Goal: Transaction & Acquisition: Purchase product/service

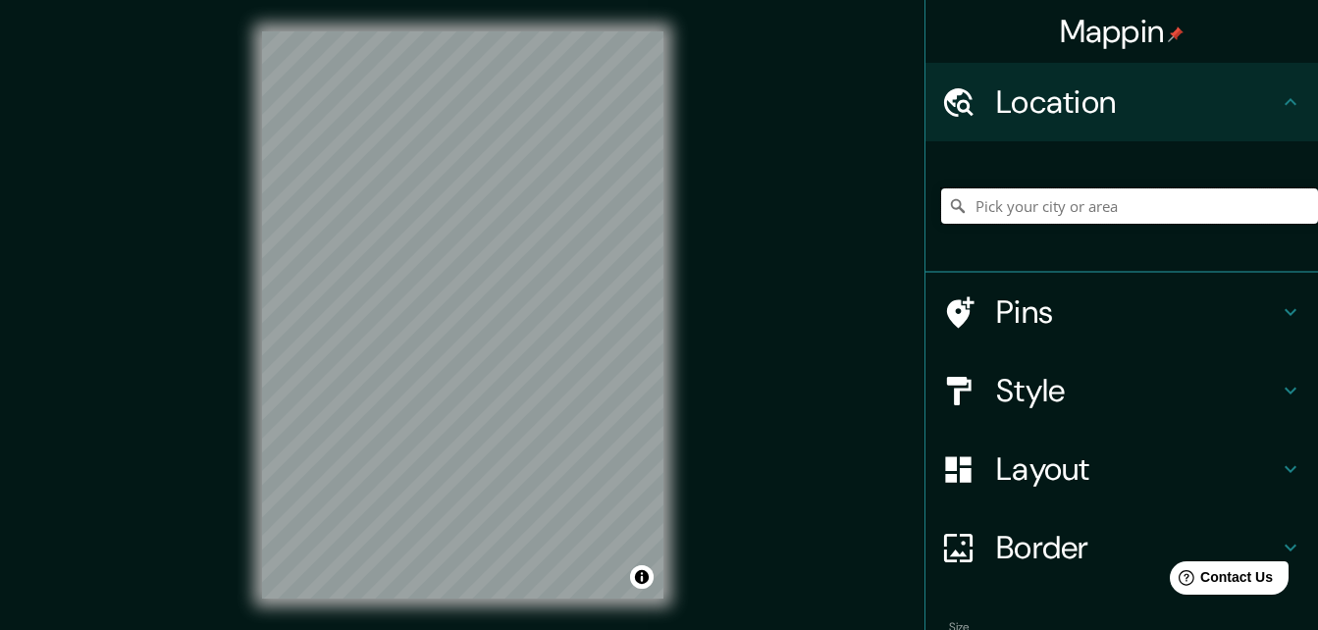
click at [518, 208] on input "Pick your city or area" at bounding box center [1129, 205] width 377 height 35
paste input "9RPH+RCC Santa [PERSON_NAME], [GEOGRAPHIC_DATA]"
type input "[GEOGRAPHIC_DATA][PERSON_NAME], [GEOGRAPHIC_DATA]"
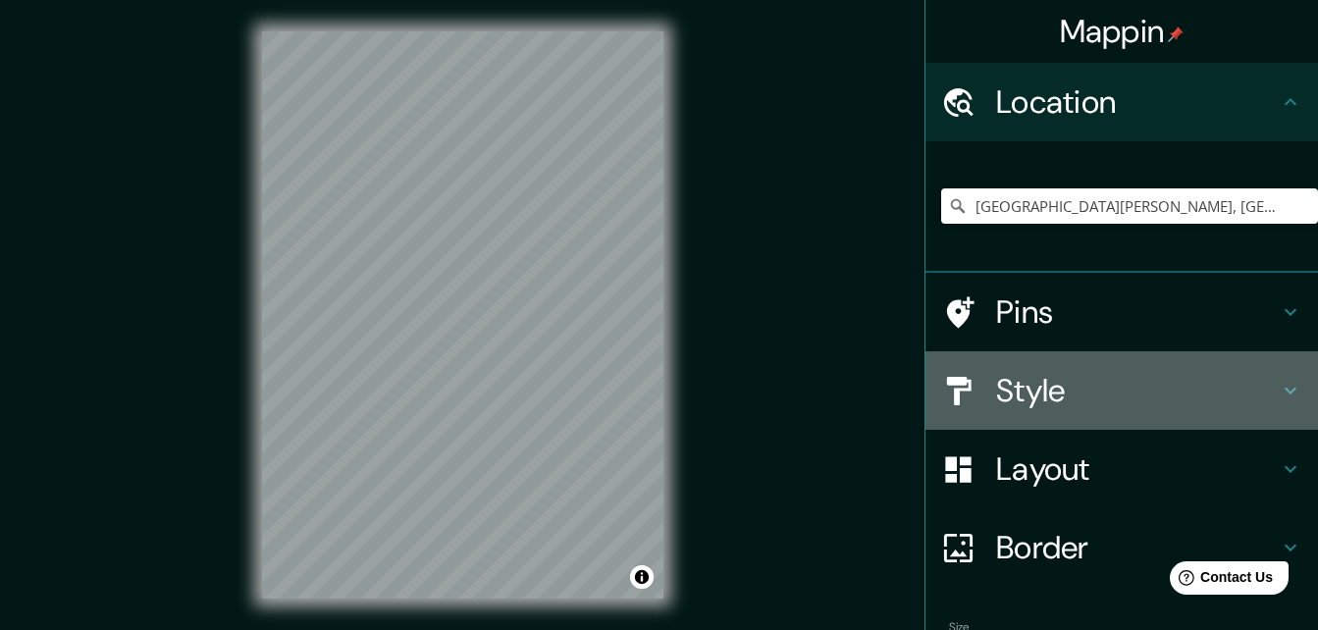
click at [518, 374] on h4 "Style" at bounding box center [1137, 390] width 283 height 39
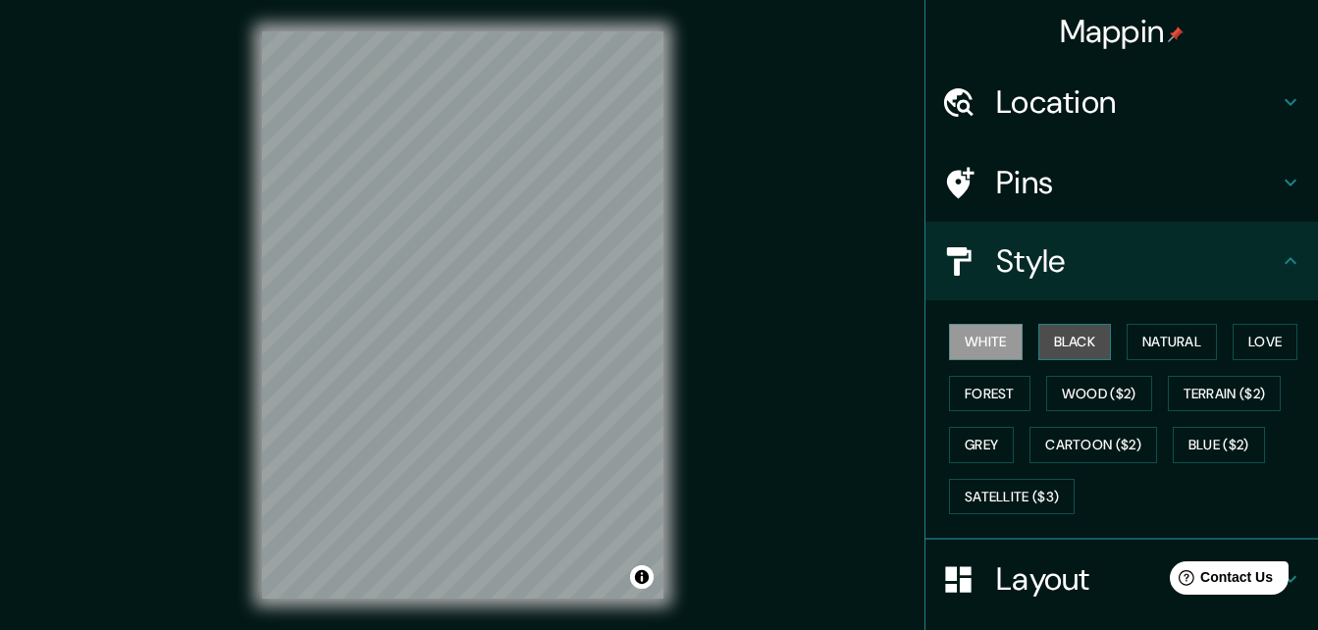
click at [518, 346] on button "Black" at bounding box center [1075, 342] width 74 height 36
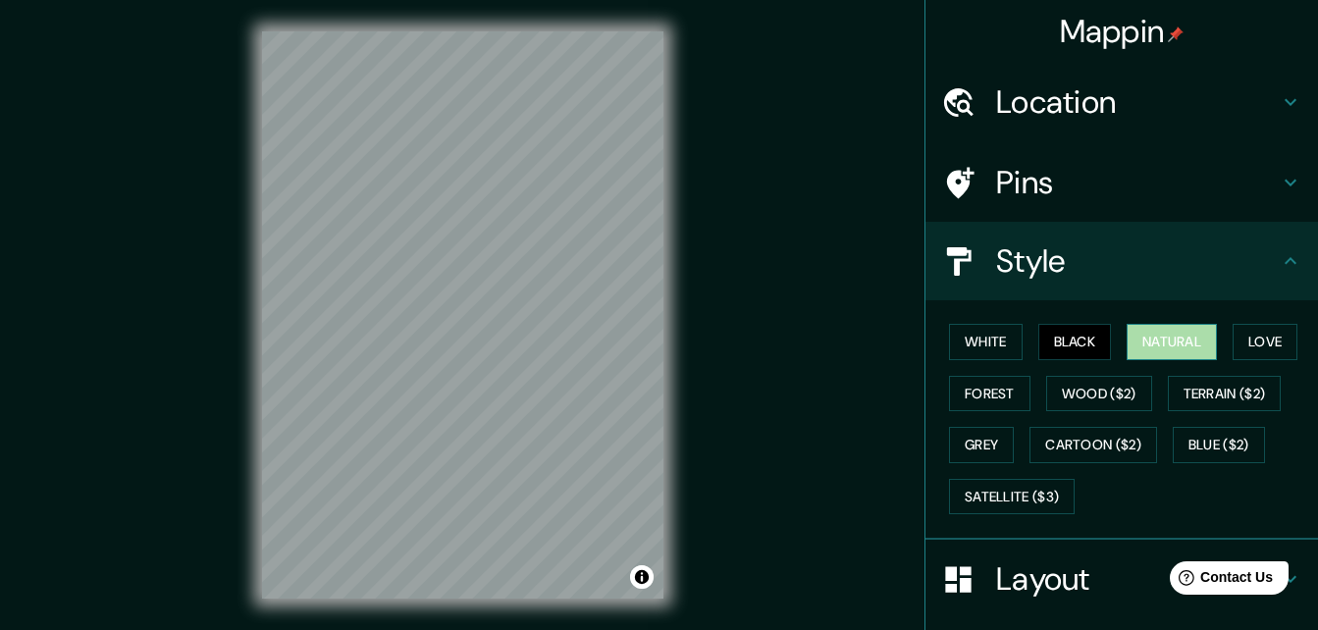
click at [518, 349] on button "Natural" at bounding box center [1172, 342] width 90 height 36
click at [518, 343] on button "Love" at bounding box center [1265, 342] width 65 height 36
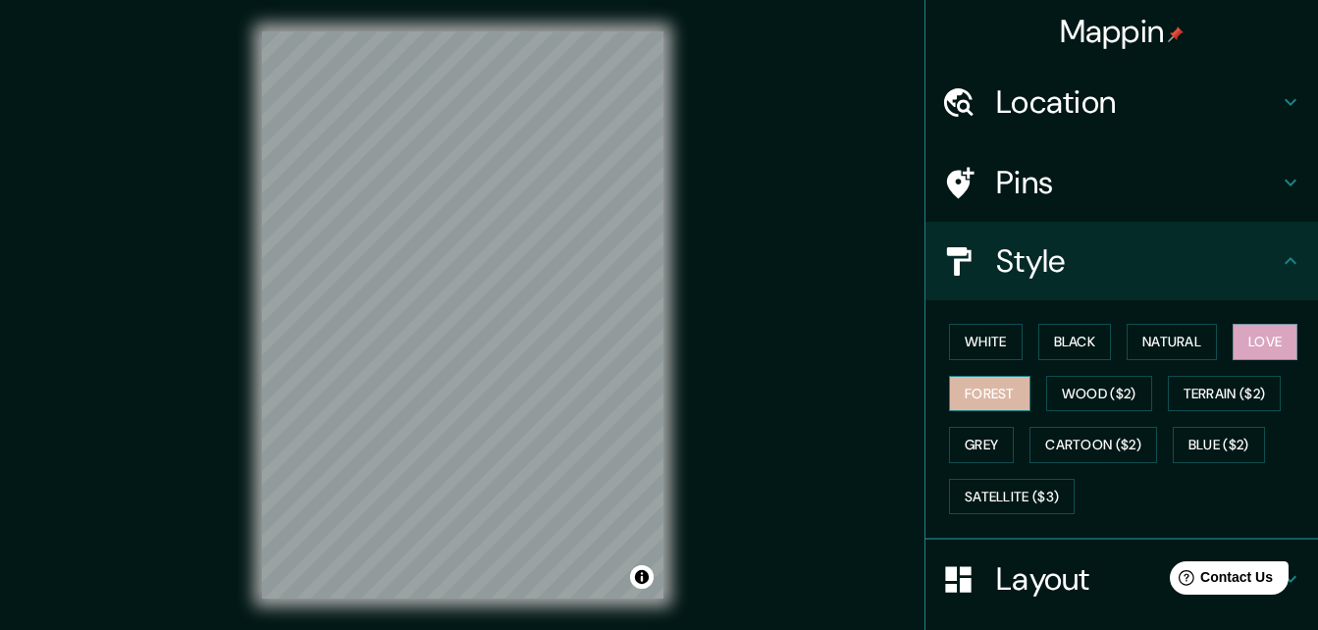
click at [518, 400] on button "Forest" at bounding box center [989, 394] width 81 height 36
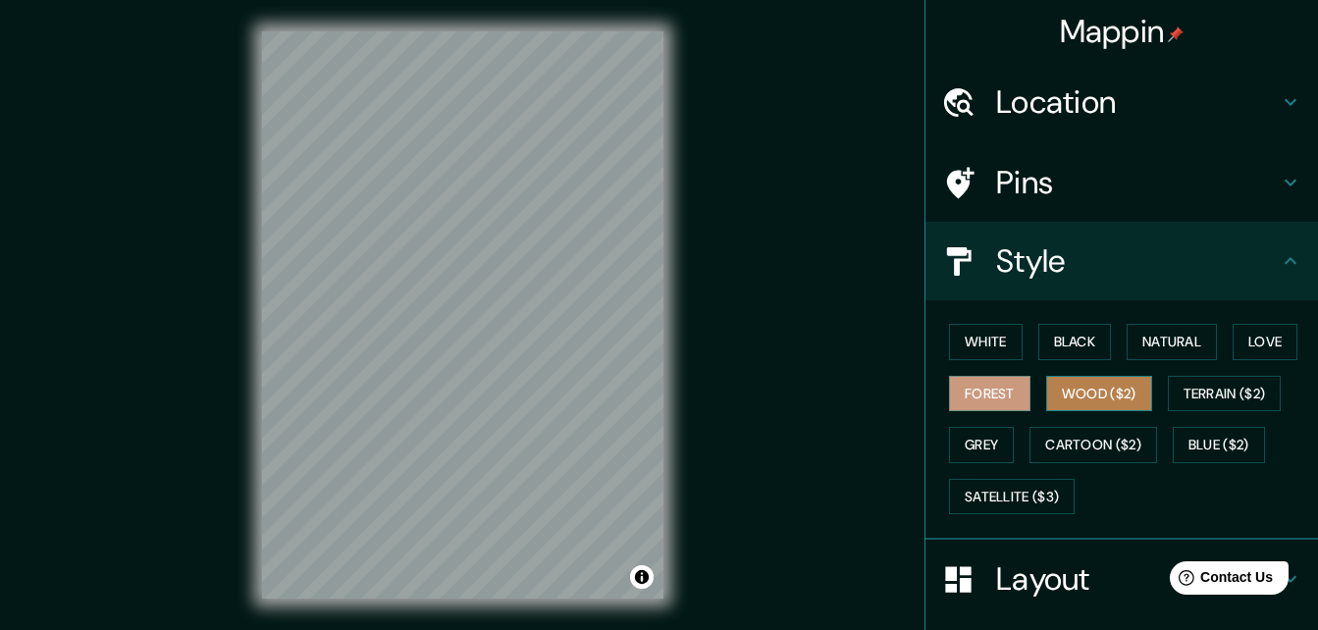
click at [518, 396] on button "Wood ($2)" at bounding box center [1099, 394] width 106 height 36
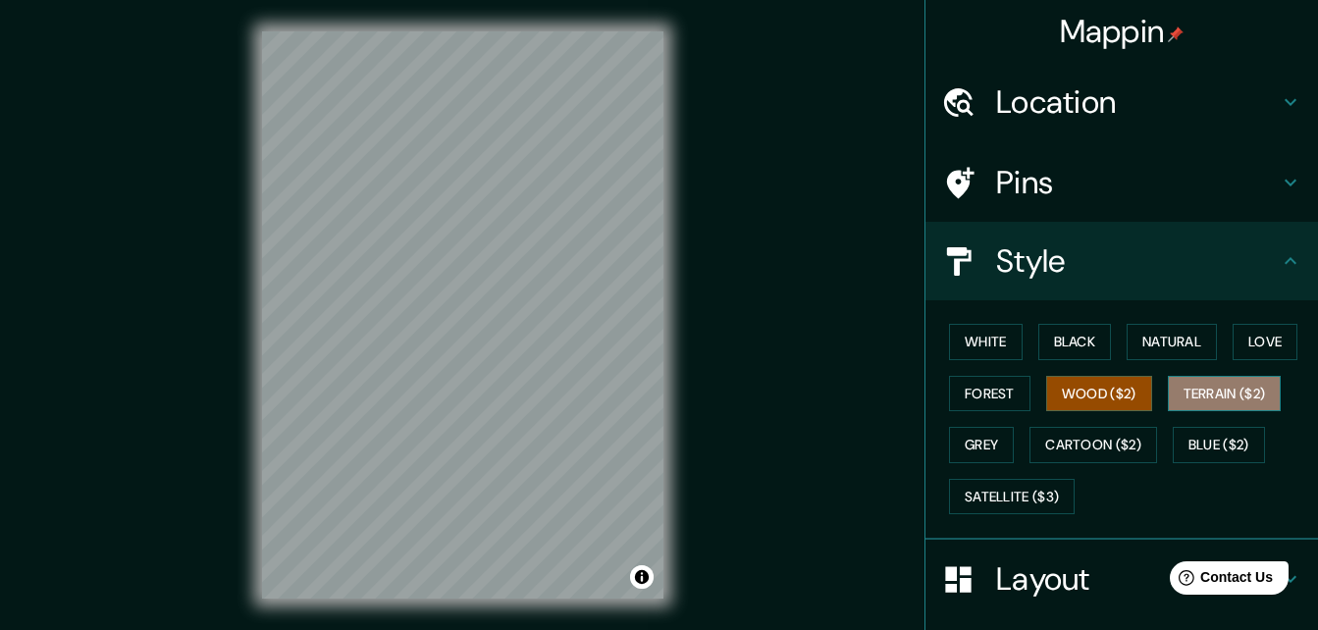
click at [518, 398] on button "Terrain ($2)" at bounding box center [1225, 394] width 114 height 36
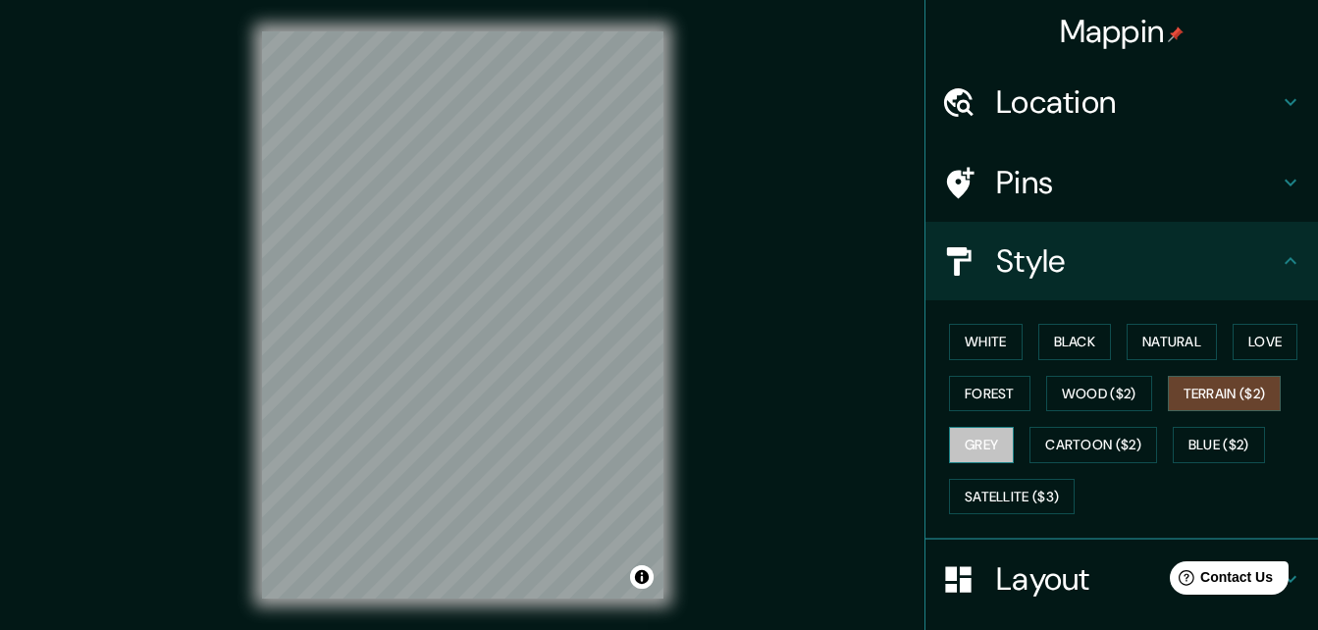
click at [518, 448] on button "Grey" at bounding box center [981, 445] width 65 height 36
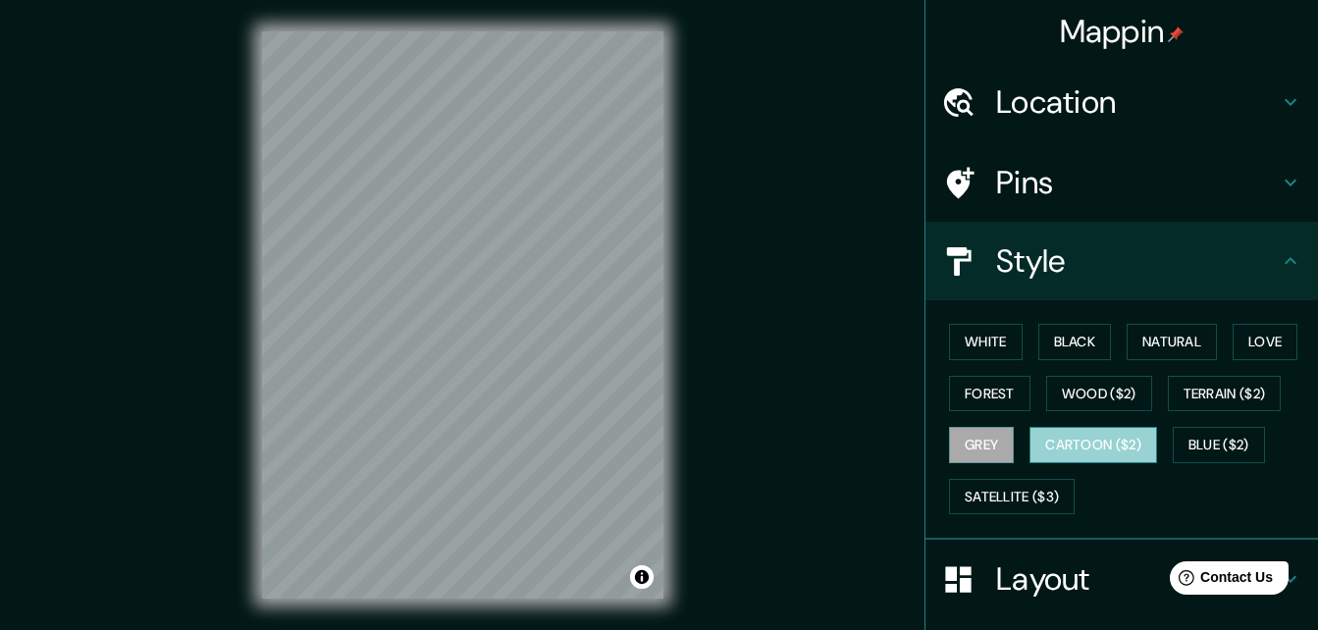
click at [518, 444] on button "Cartoon ($2)" at bounding box center [1093, 445] width 128 height 36
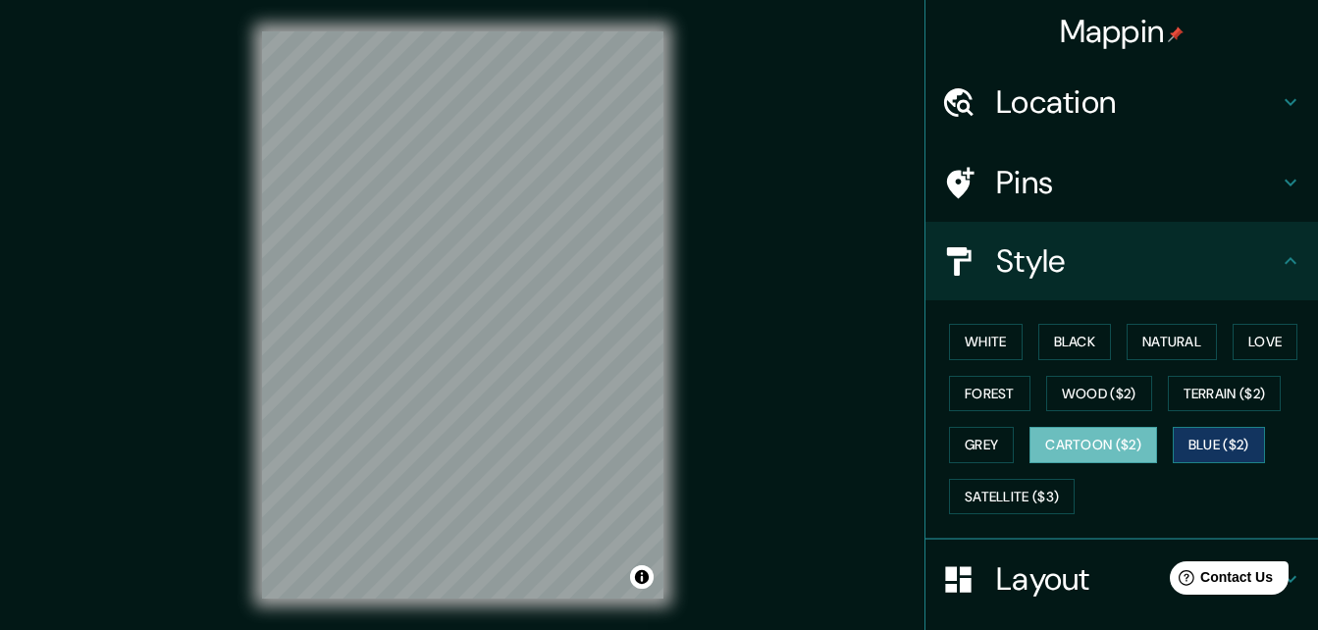
click at [518, 448] on button "Blue ($2)" at bounding box center [1219, 445] width 92 height 36
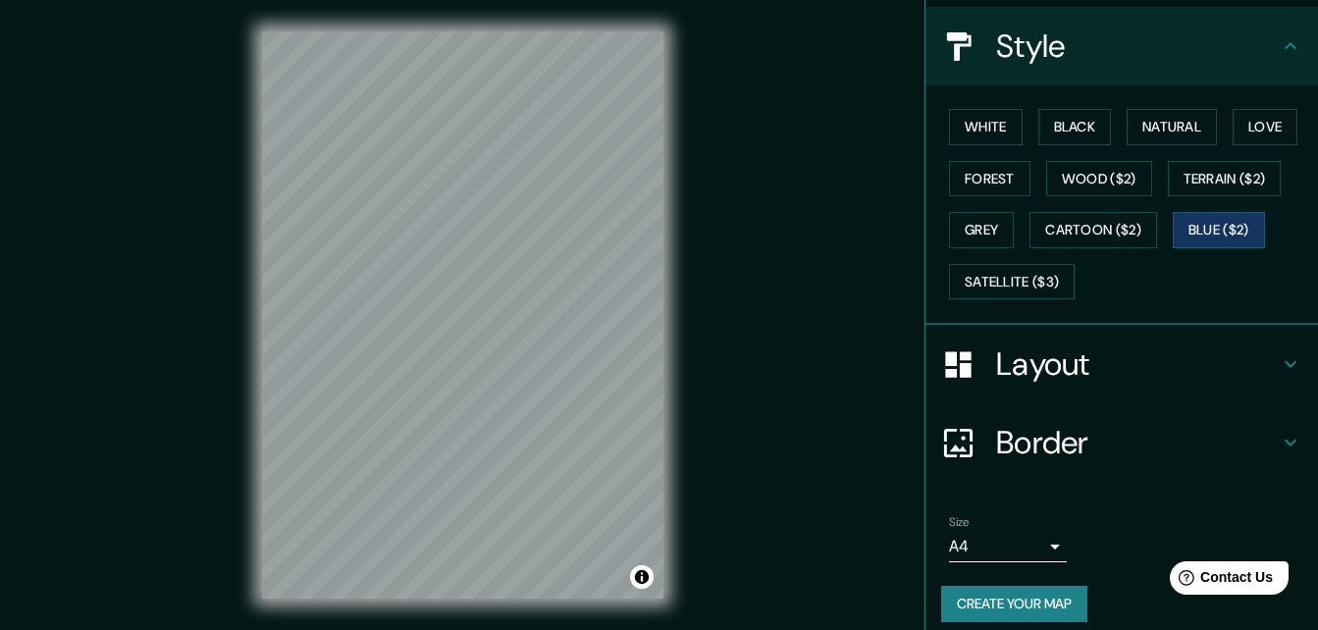
scroll to position [231, 0]
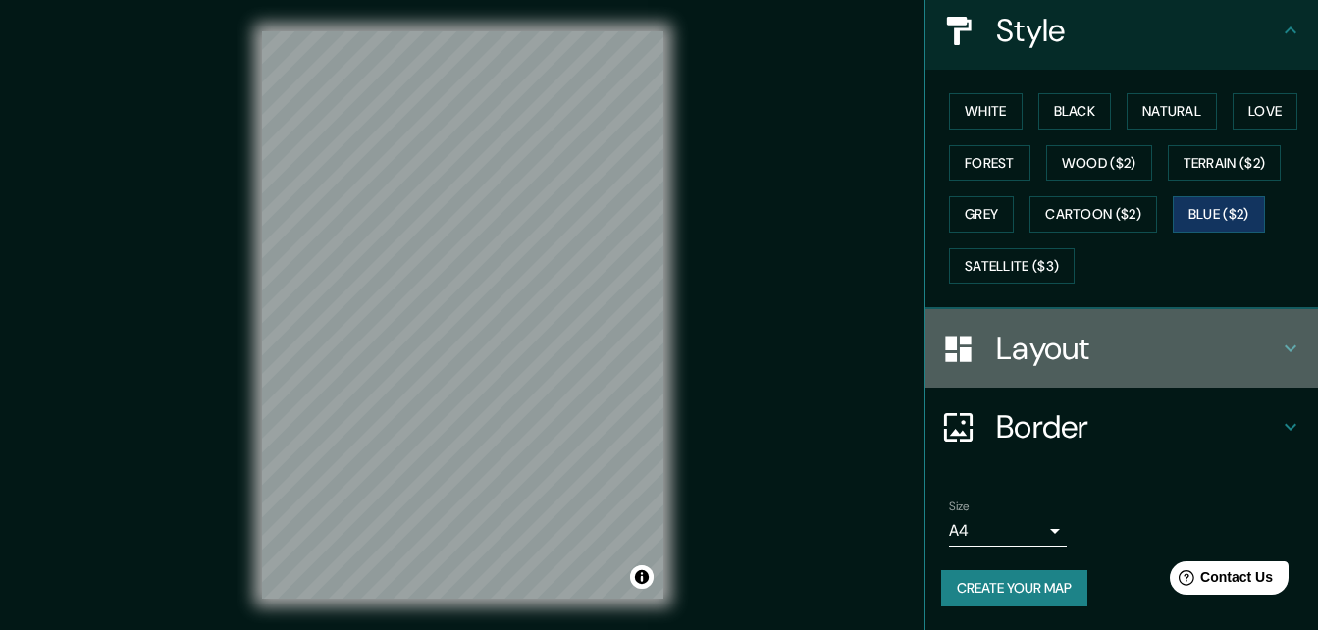
click at [518, 340] on icon at bounding box center [1291, 349] width 24 height 24
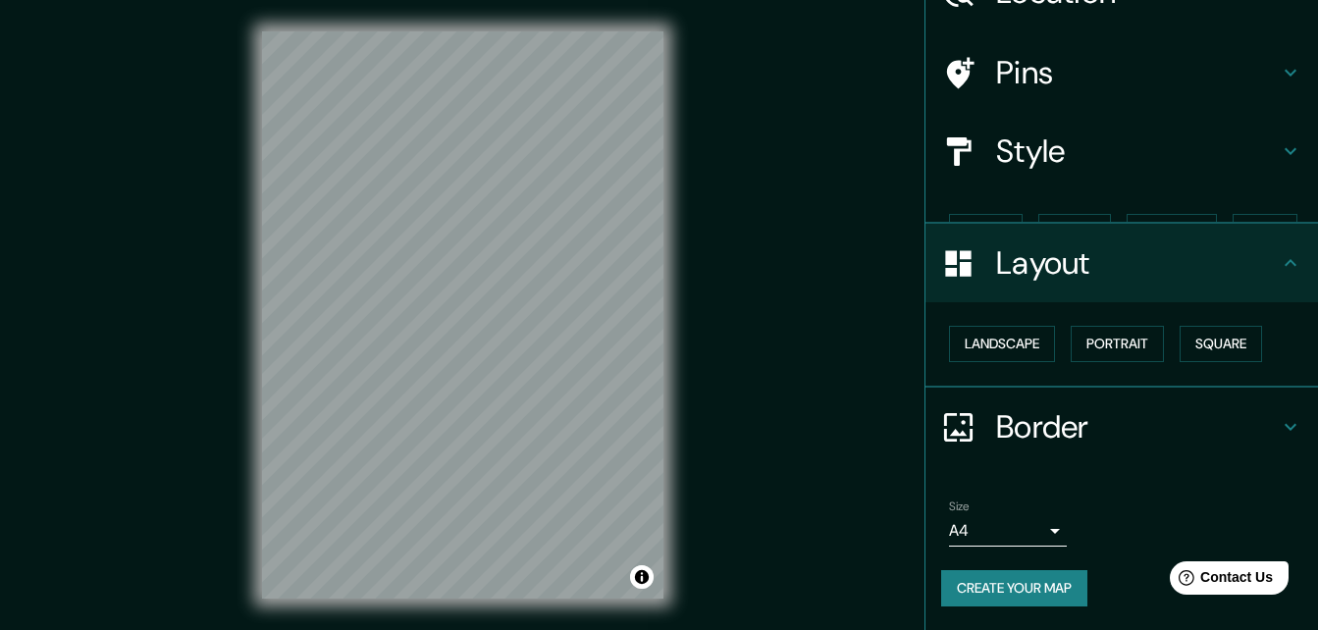
scroll to position [76, 0]
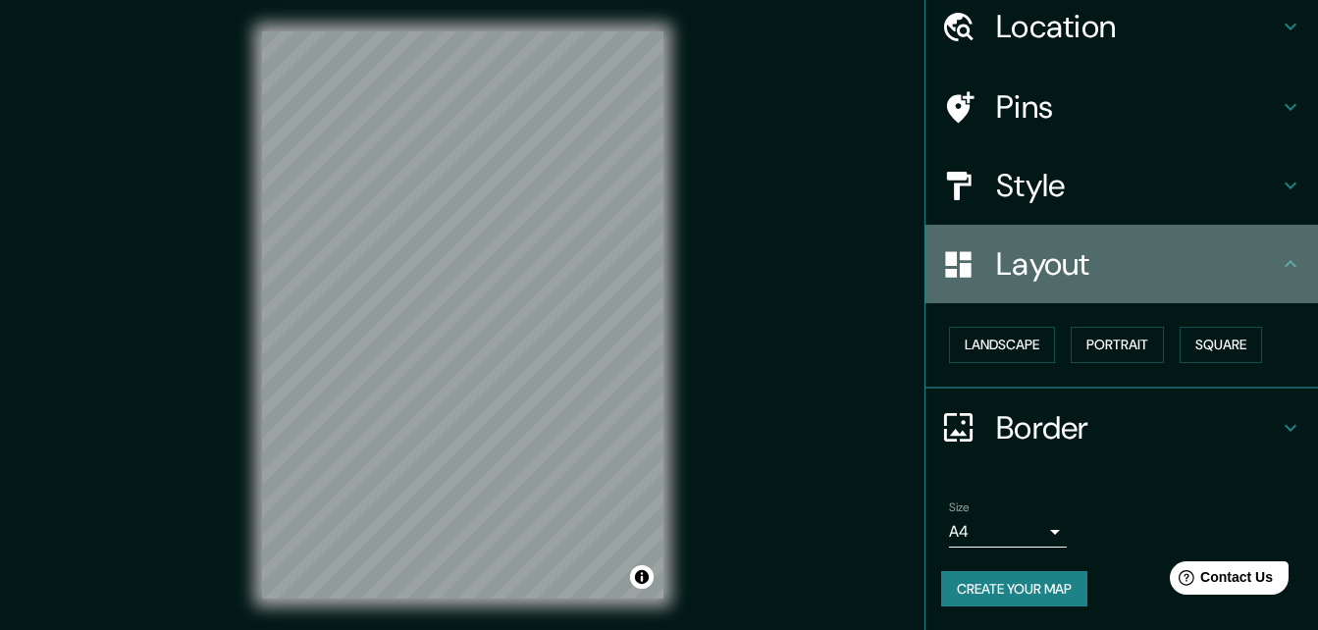
click at [518, 283] on div "Layout" at bounding box center [1121, 264] width 393 height 79
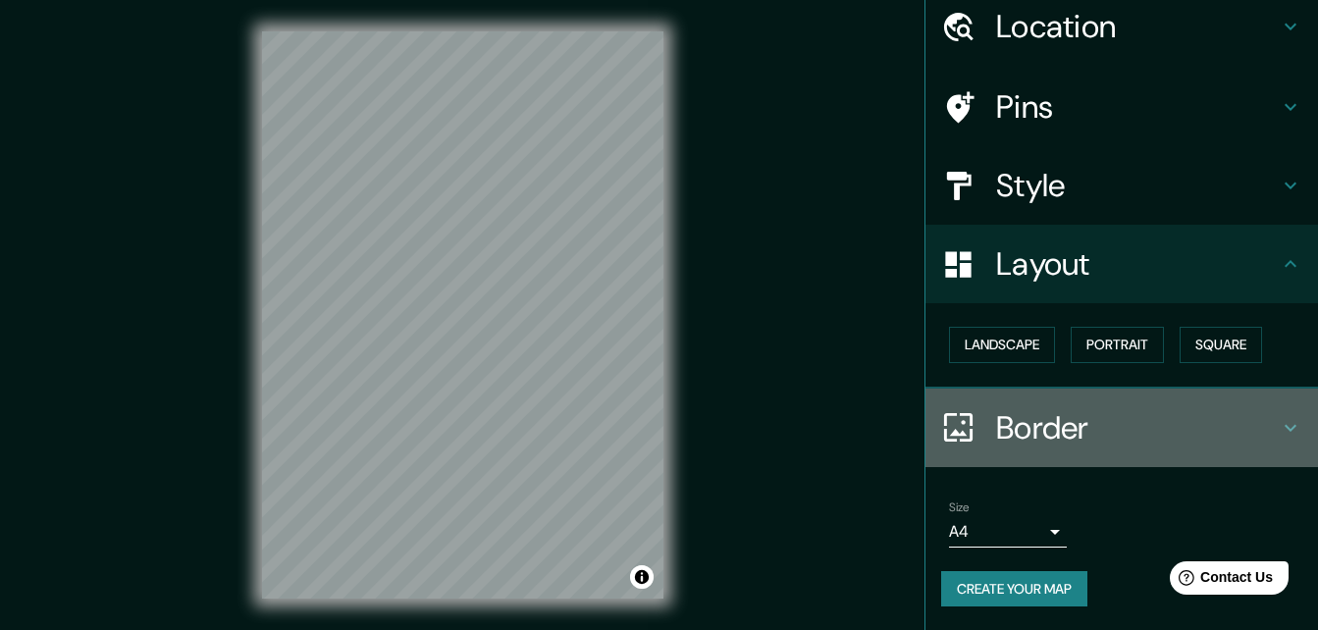
click at [518, 414] on div "Border" at bounding box center [1121, 428] width 393 height 79
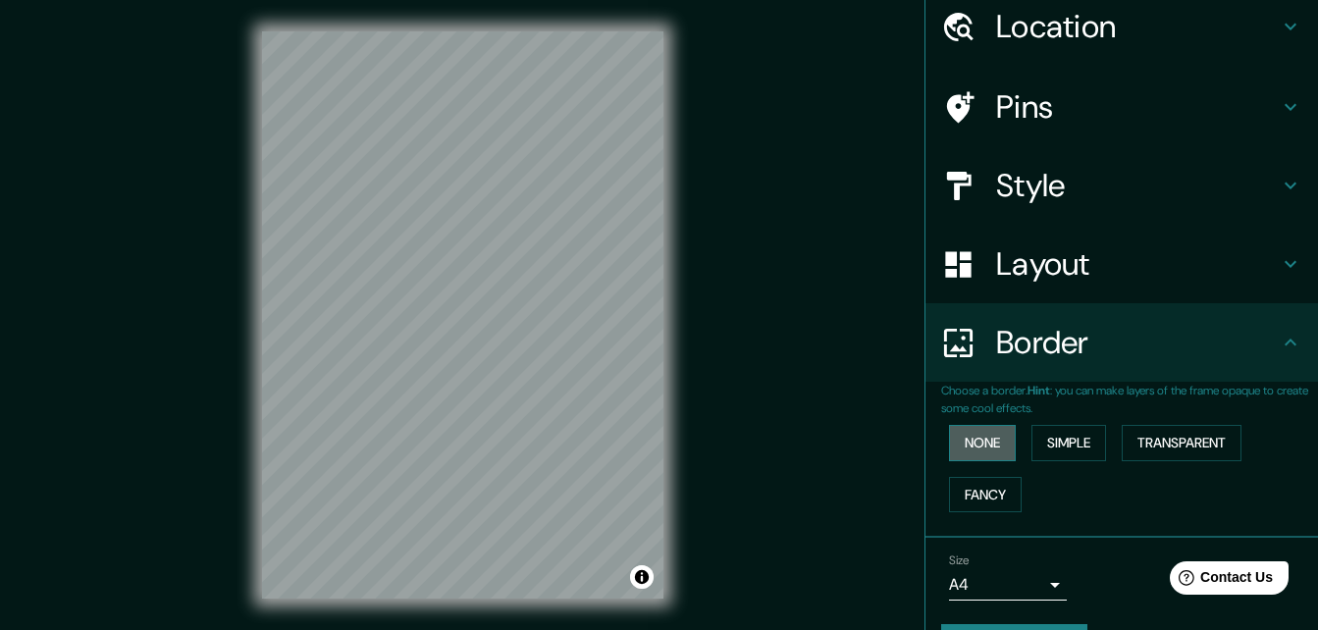
click at [518, 442] on button "None" at bounding box center [982, 443] width 67 height 36
click at [518, 437] on button "Simple" at bounding box center [1068, 443] width 75 height 36
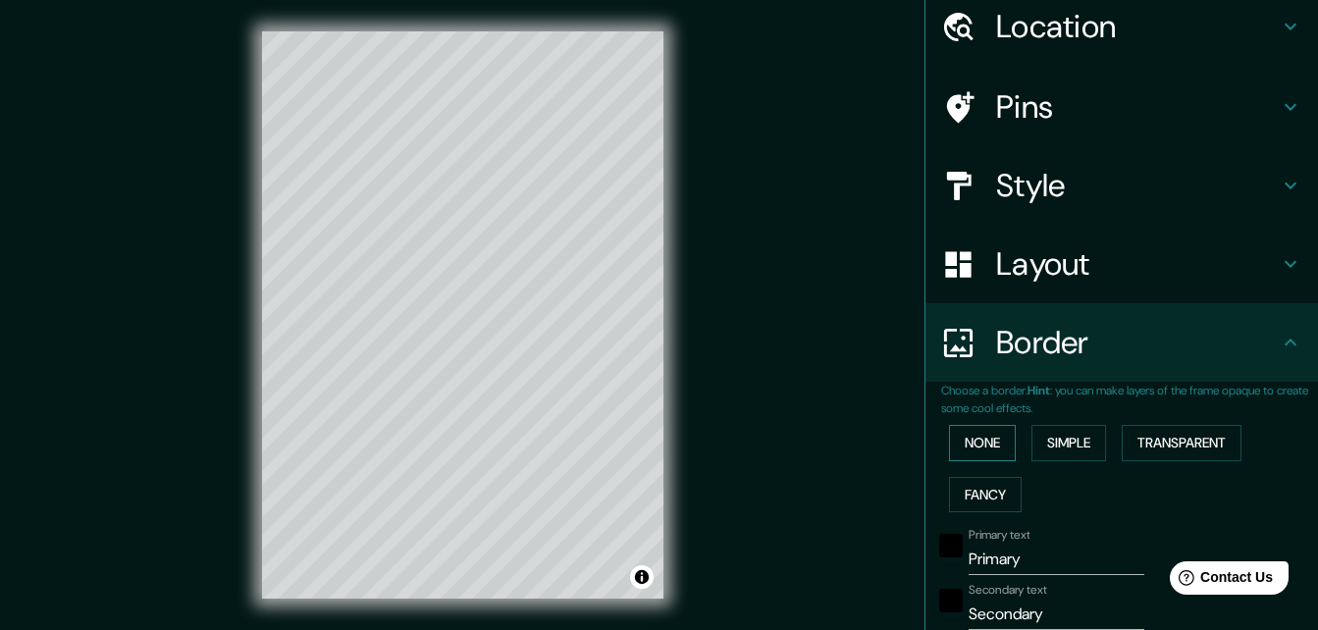
click at [518, 447] on button "None" at bounding box center [982, 443] width 67 height 36
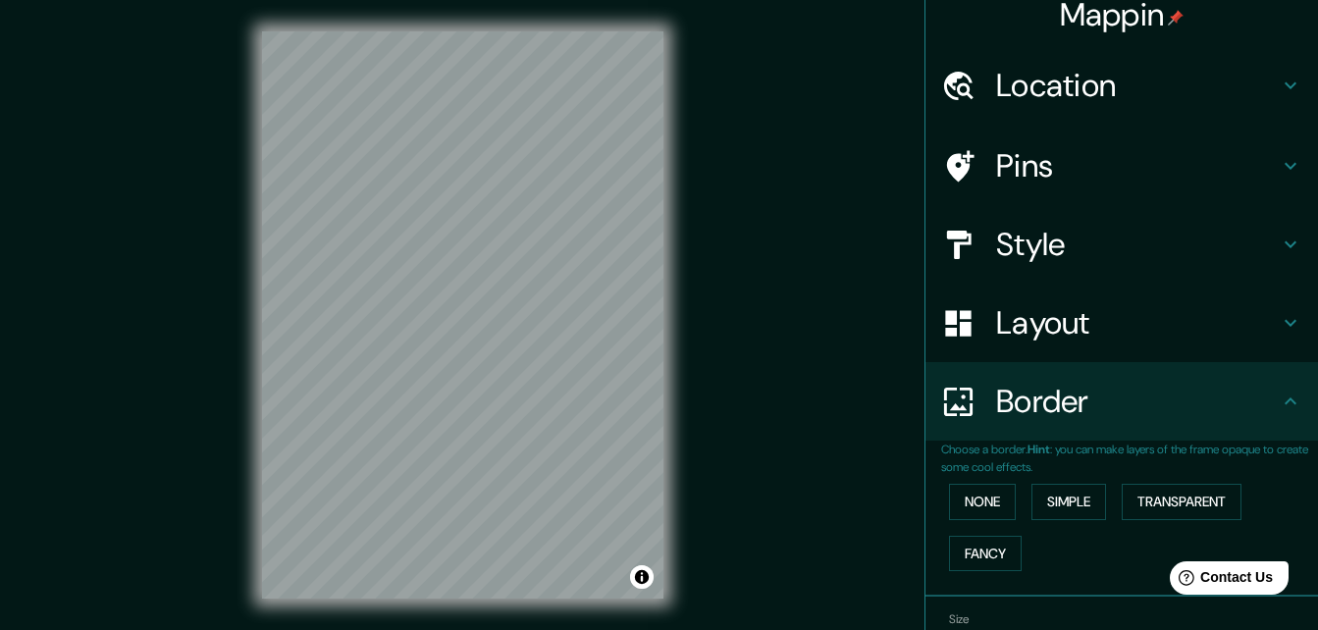
scroll to position [0, 0]
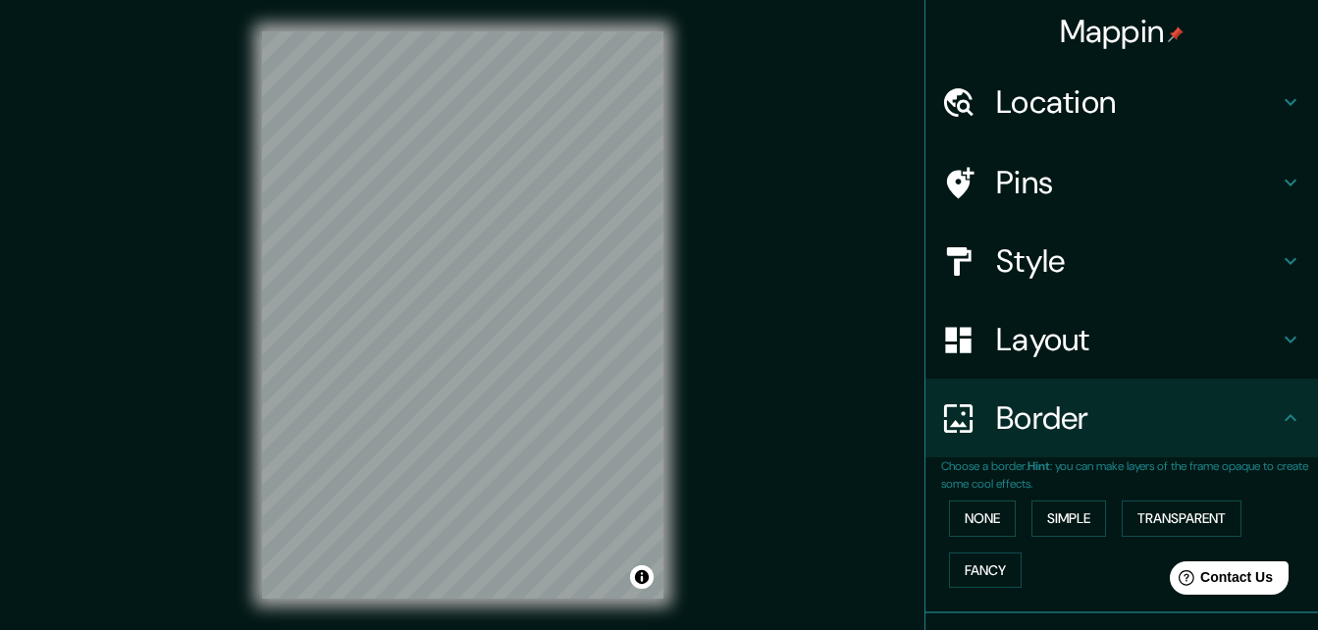
click at [518, 258] on h4 "Style" at bounding box center [1137, 260] width 283 height 39
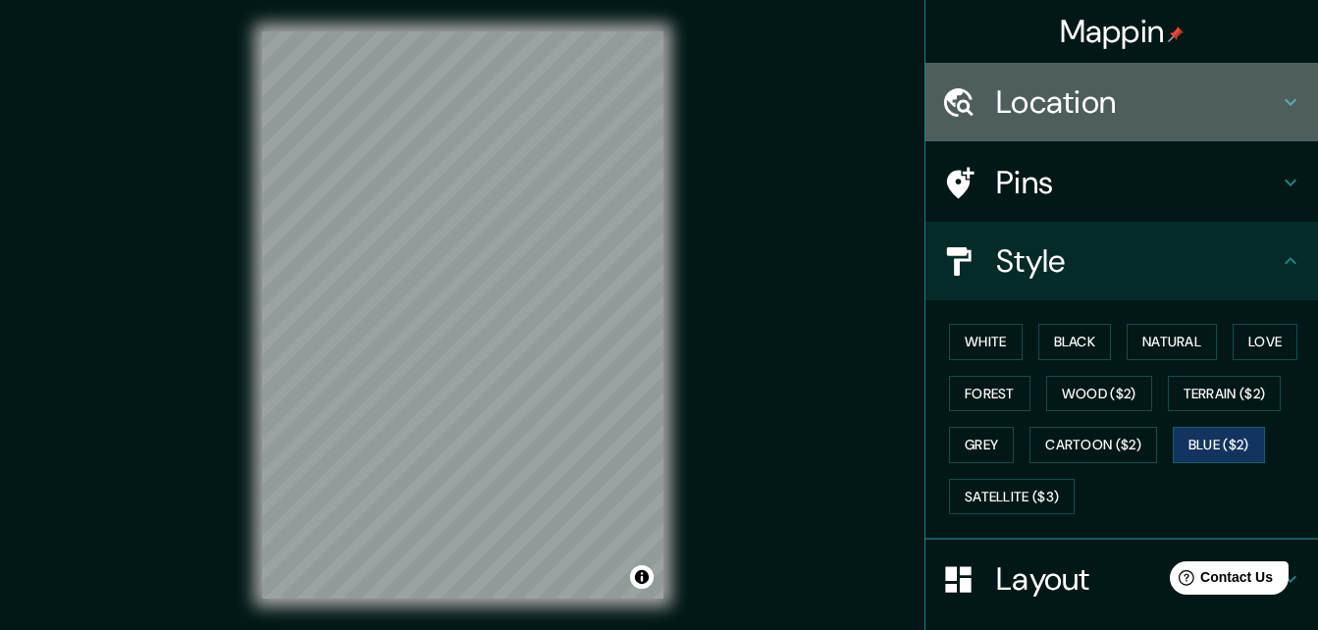
click at [518, 104] on icon at bounding box center [1291, 102] width 24 height 24
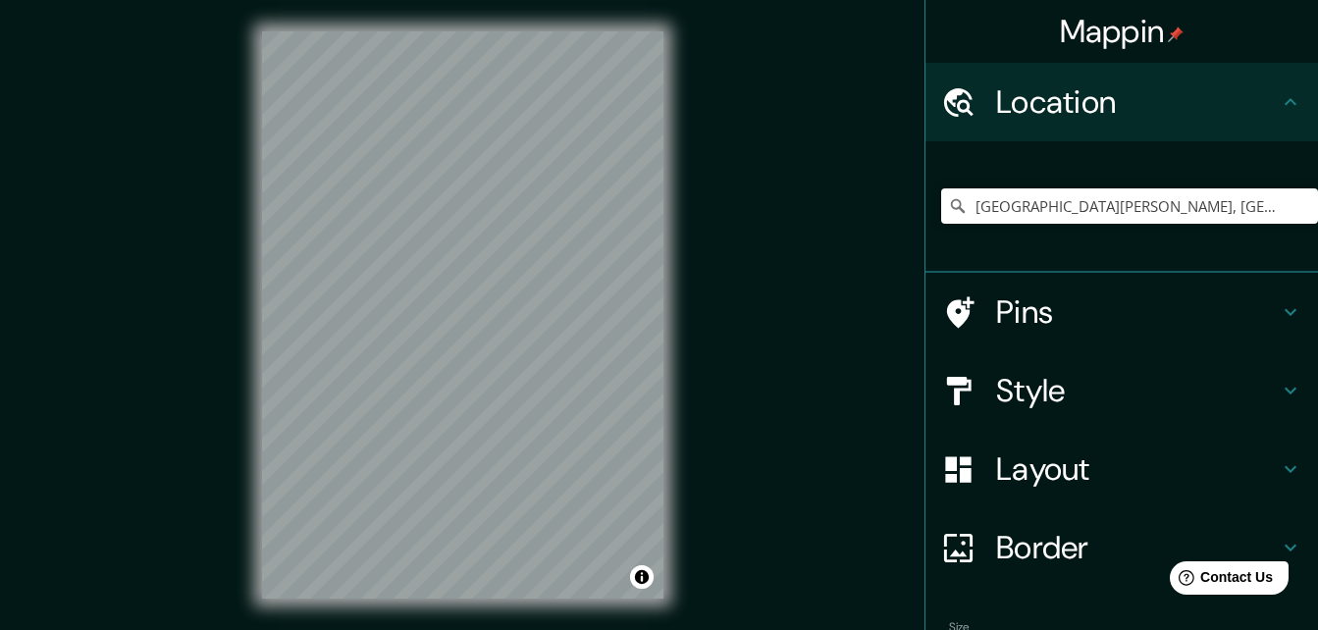
click at [518, 326] on div "Pins" at bounding box center [1121, 312] width 393 height 79
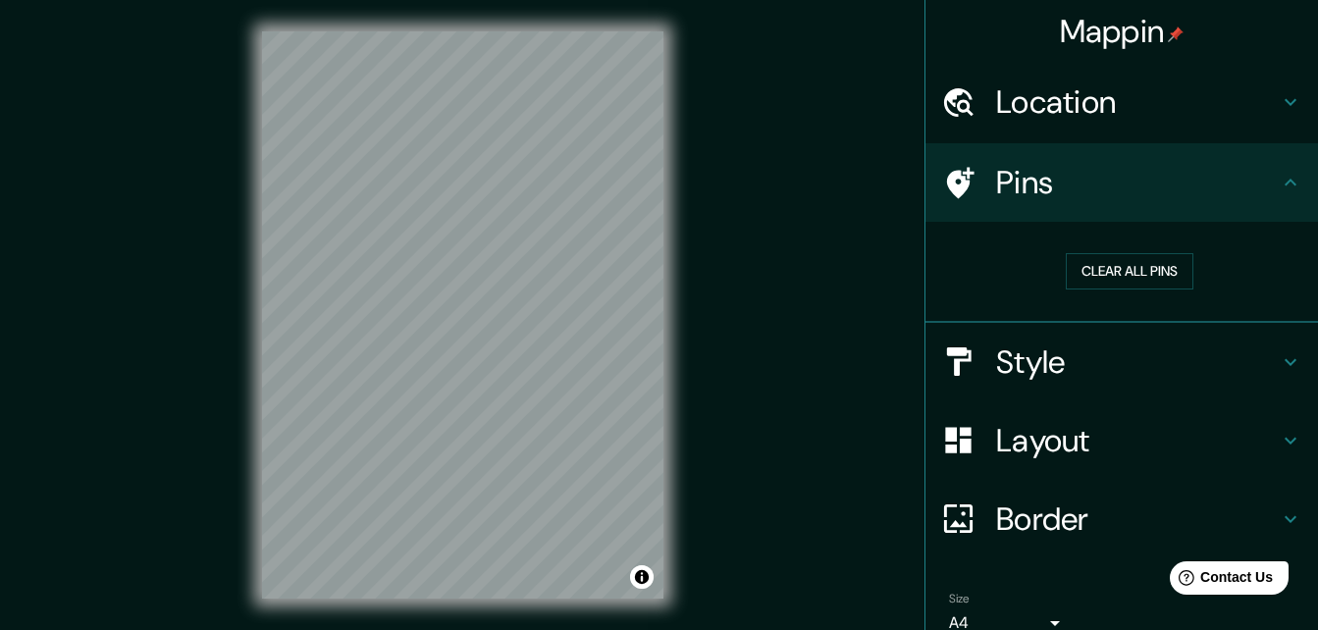
click at [518, 350] on icon at bounding box center [1291, 362] width 24 height 24
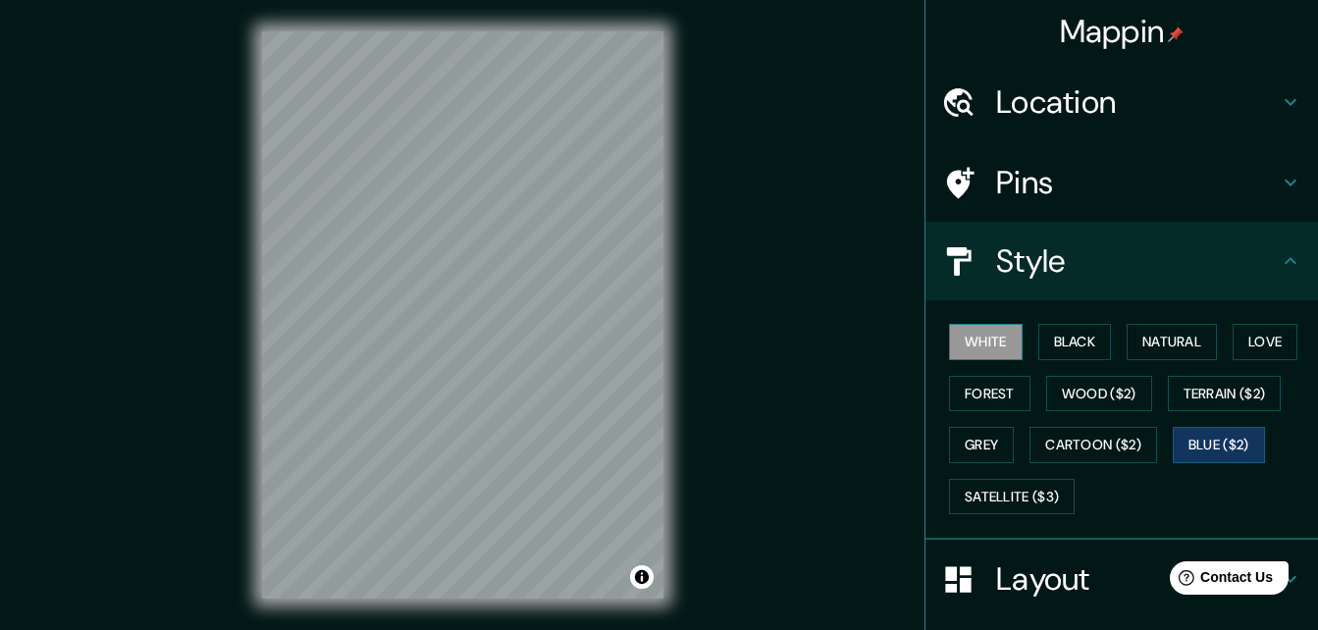
click at [518, 344] on button "White" at bounding box center [986, 342] width 74 height 36
click at [518, 367] on div "White Black Natural Love Forest Wood ($2) Terrain ($2) Grey Cartoon ($2) Blue (…" at bounding box center [1129, 419] width 377 height 206
click at [518, 343] on button "Black" at bounding box center [1075, 342] width 74 height 36
click at [518, 343] on button "Natural" at bounding box center [1172, 342] width 90 height 36
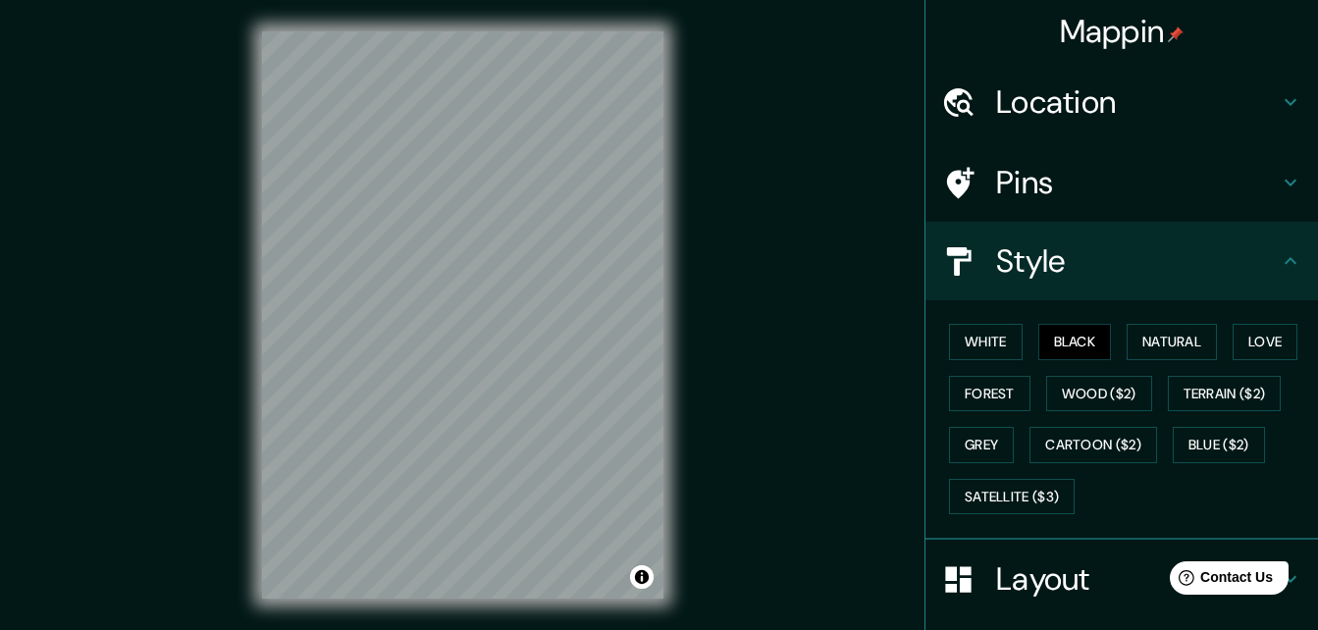
click at [518, 343] on button "Natural" at bounding box center [1172, 342] width 90 height 36
click at [518, 330] on button "Natural" at bounding box center [1172, 342] width 90 height 36
click at [518, 347] on button "Natural" at bounding box center [1172, 342] width 90 height 36
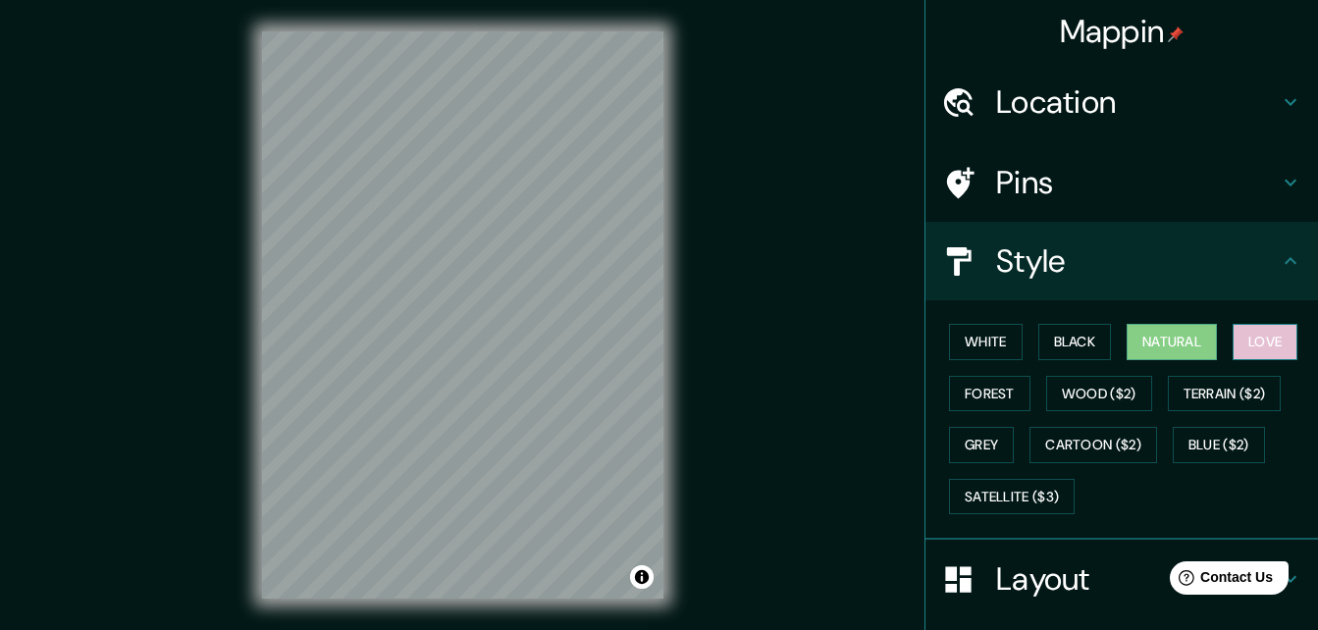
click at [518, 345] on button "Love" at bounding box center [1265, 342] width 65 height 36
click at [518, 89] on h4 "Location" at bounding box center [1137, 101] width 283 height 39
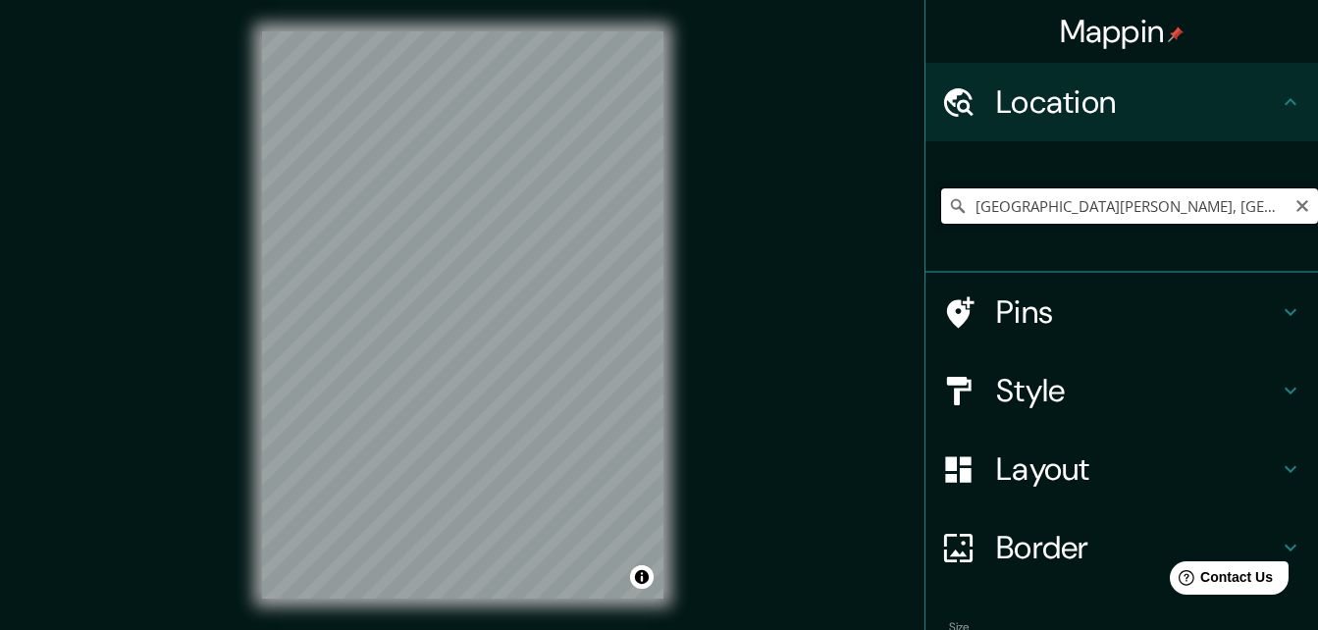
click at [518, 202] on input "[GEOGRAPHIC_DATA][PERSON_NAME], [GEOGRAPHIC_DATA]" at bounding box center [1129, 205] width 377 height 35
click at [518, 198] on input "[GEOGRAPHIC_DATA][PERSON_NAME], [GEOGRAPHIC_DATA]" at bounding box center [1129, 205] width 377 height 35
click at [518, 201] on input "[GEOGRAPHIC_DATA][PERSON_NAME], [GEOGRAPHIC_DATA]" at bounding box center [1129, 205] width 377 height 35
click at [518, 206] on icon "Clear" at bounding box center [1302, 206] width 16 height 16
click at [518, 207] on input "Pick your city or area" at bounding box center [1129, 205] width 377 height 35
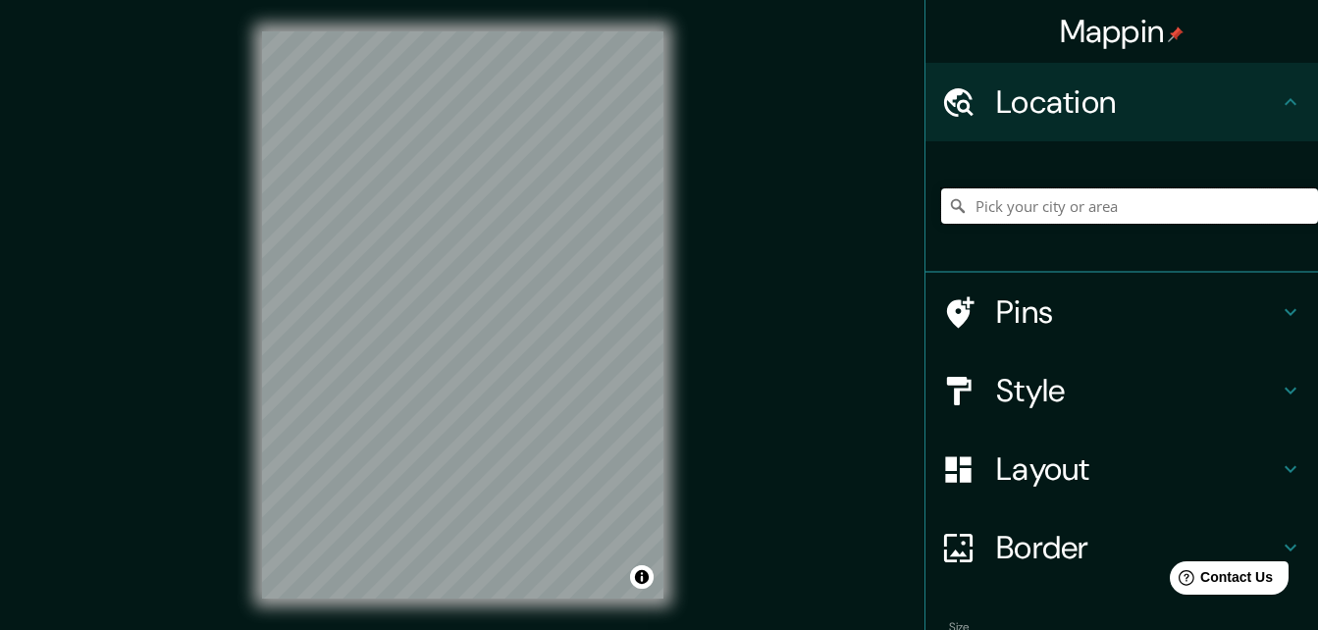
paste input "9RPH+RCC Santa [PERSON_NAME], [GEOGRAPHIC_DATA]"
type input "[GEOGRAPHIC_DATA][PERSON_NAME], [GEOGRAPHIC_DATA]"
